Goal: Navigation & Orientation: Find specific page/section

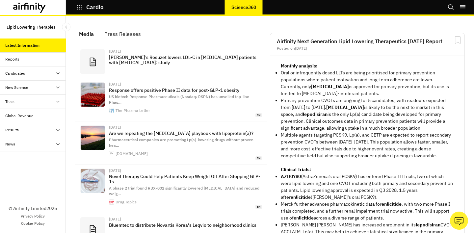
scroll to position [425, 197]
click at [28, 100] on div "Trials" at bounding box center [35, 102] width 61 height 6
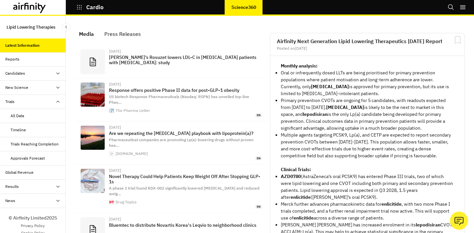
click at [22, 157] on div "Approvals Forecast" at bounding box center [28, 158] width 34 height 6
